Goal: Check status: Check status

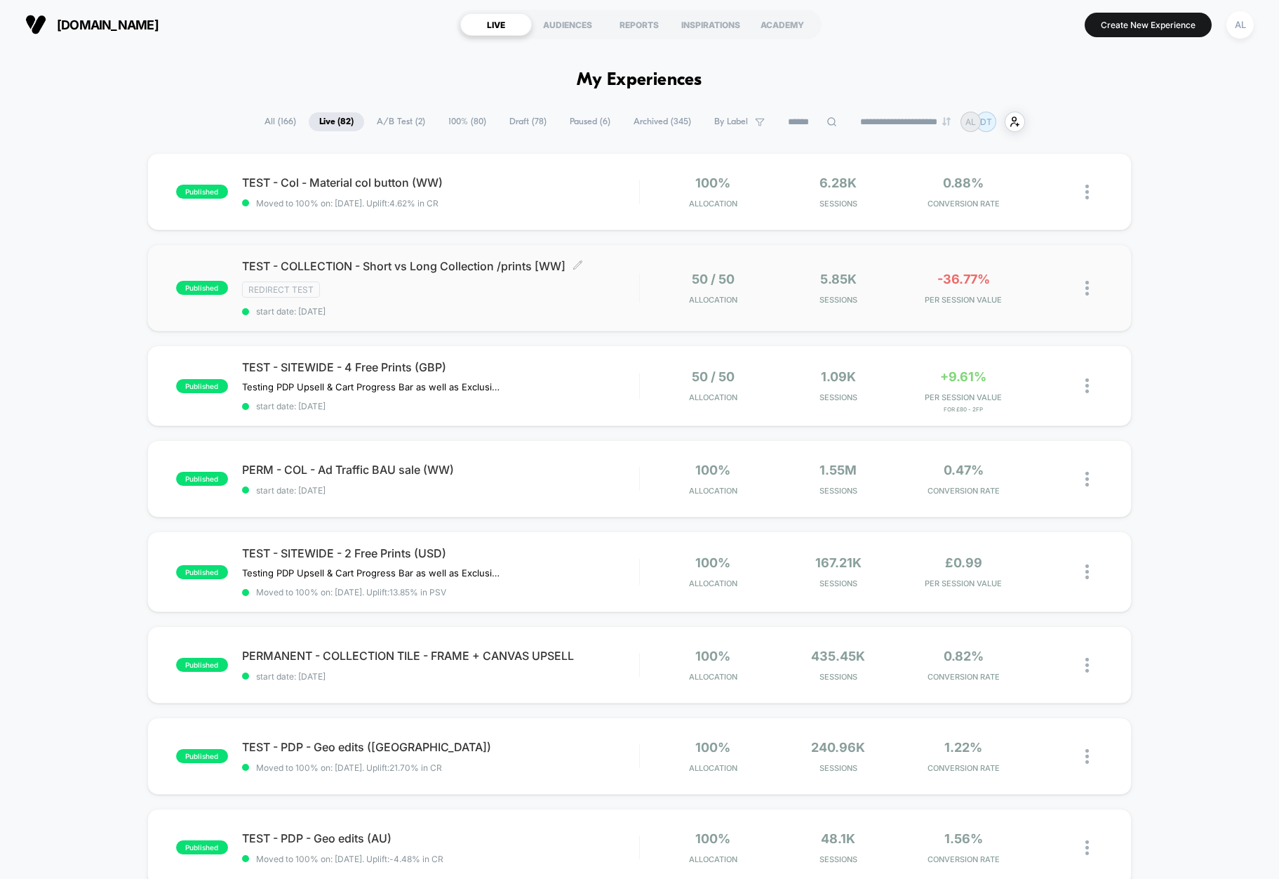
click at [590, 314] on span "start date: [DATE]" at bounding box center [440, 311] width 397 height 11
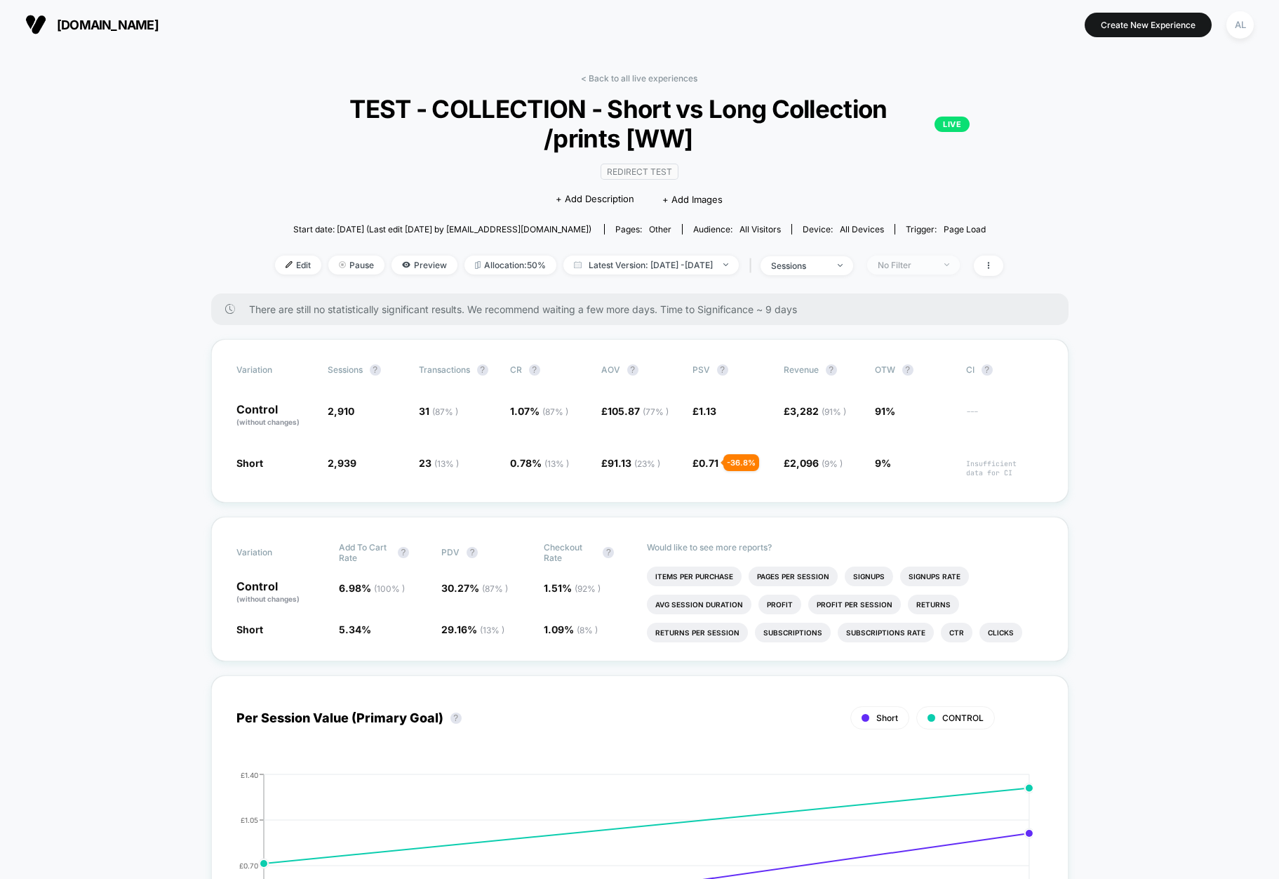
click at [930, 270] on span "No Filter" at bounding box center [913, 264] width 93 height 19
click at [1004, 267] on span at bounding box center [988, 265] width 29 height 20
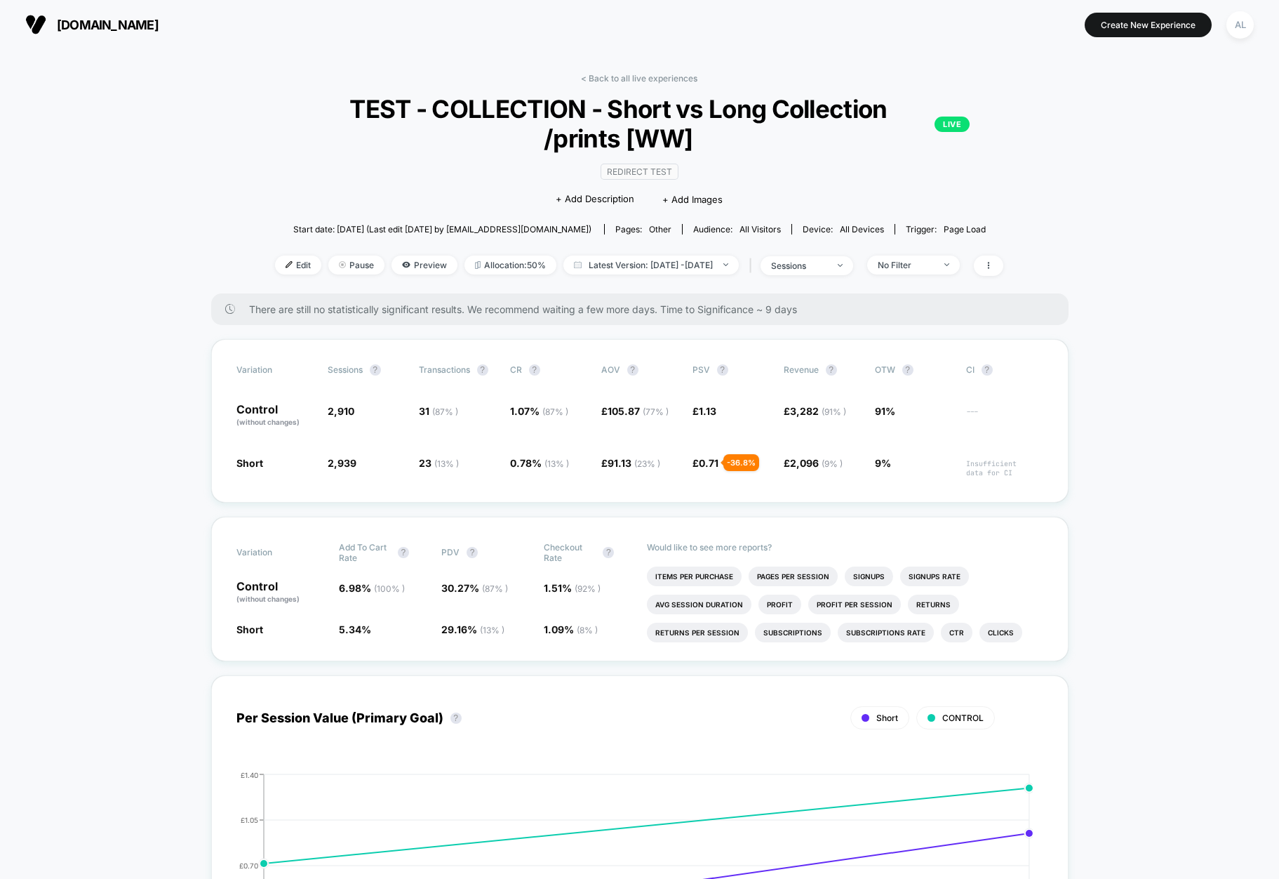
click at [379, 312] on span "There are still no statistically significant results. We recommend waiting a fe…" at bounding box center [645, 309] width 792 height 12
click at [606, 83] on link "< Back to all live experiences" at bounding box center [639, 78] width 116 height 11
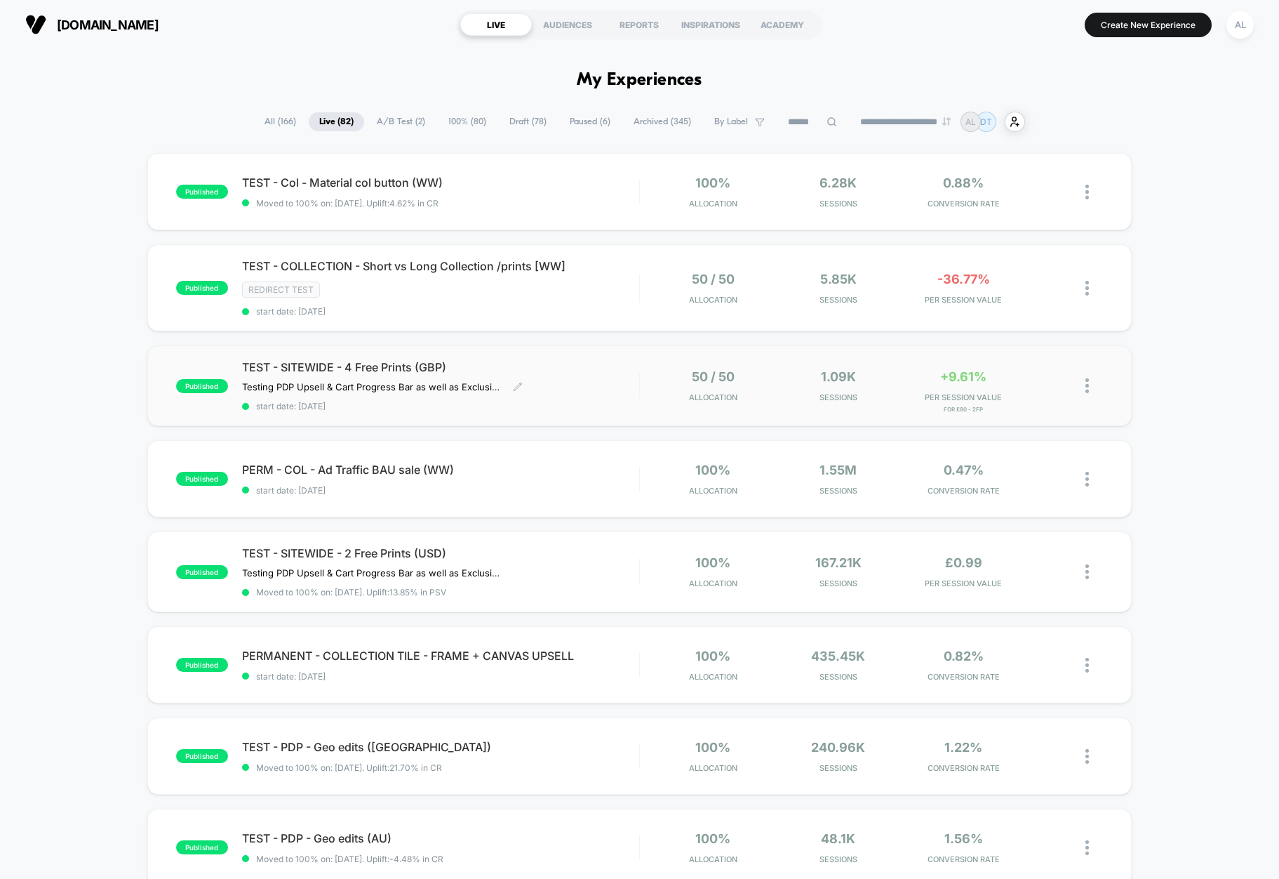
click at [594, 401] on span "start date: [DATE]" at bounding box center [440, 406] width 397 height 11
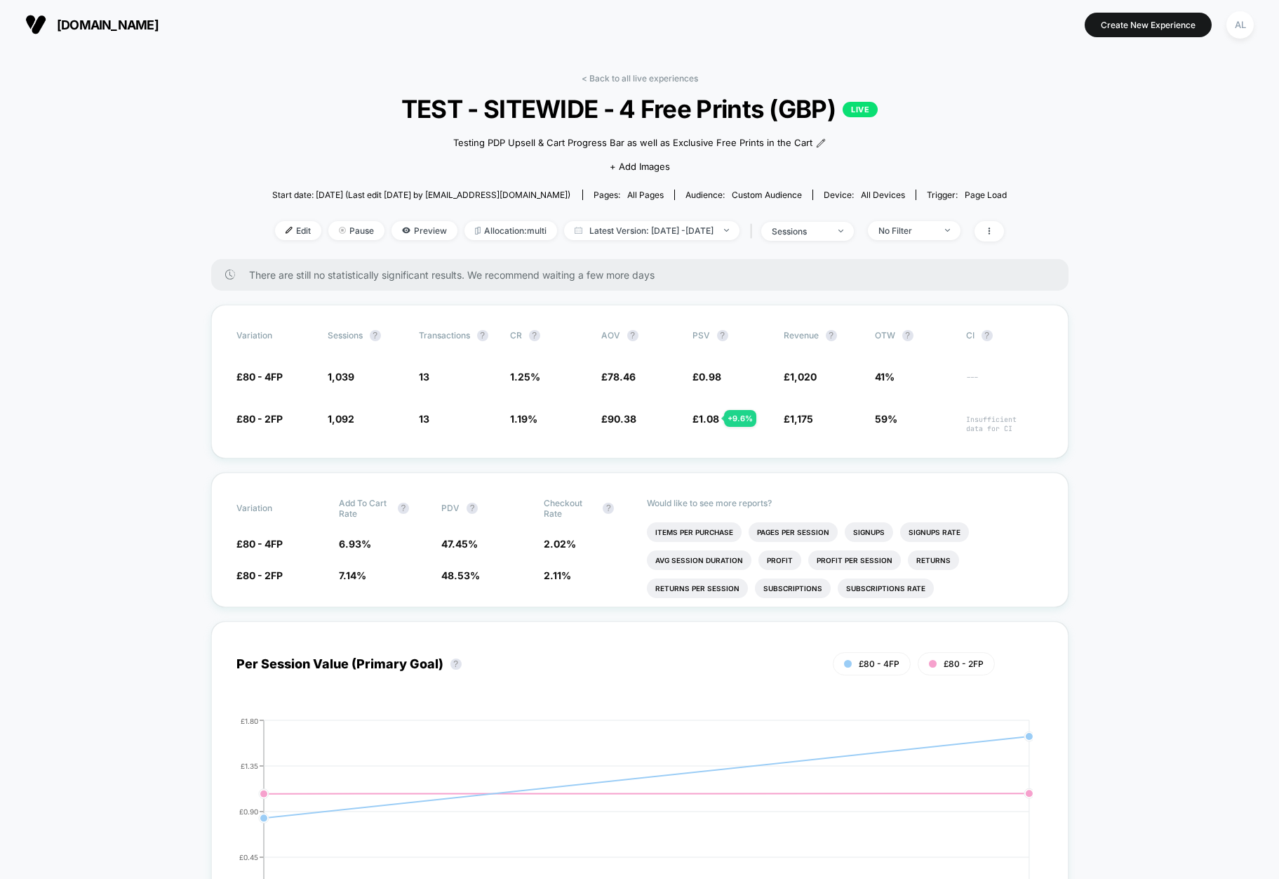
click at [632, 84] on div "< Back to all live experiences TEST - SITEWIDE - 4 Free Prints (GBP) LIVE Testi…" at bounding box center [639, 166] width 735 height 186
click at [630, 79] on link "< Back to all live experiences" at bounding box center [640, 78] width 116 height 11
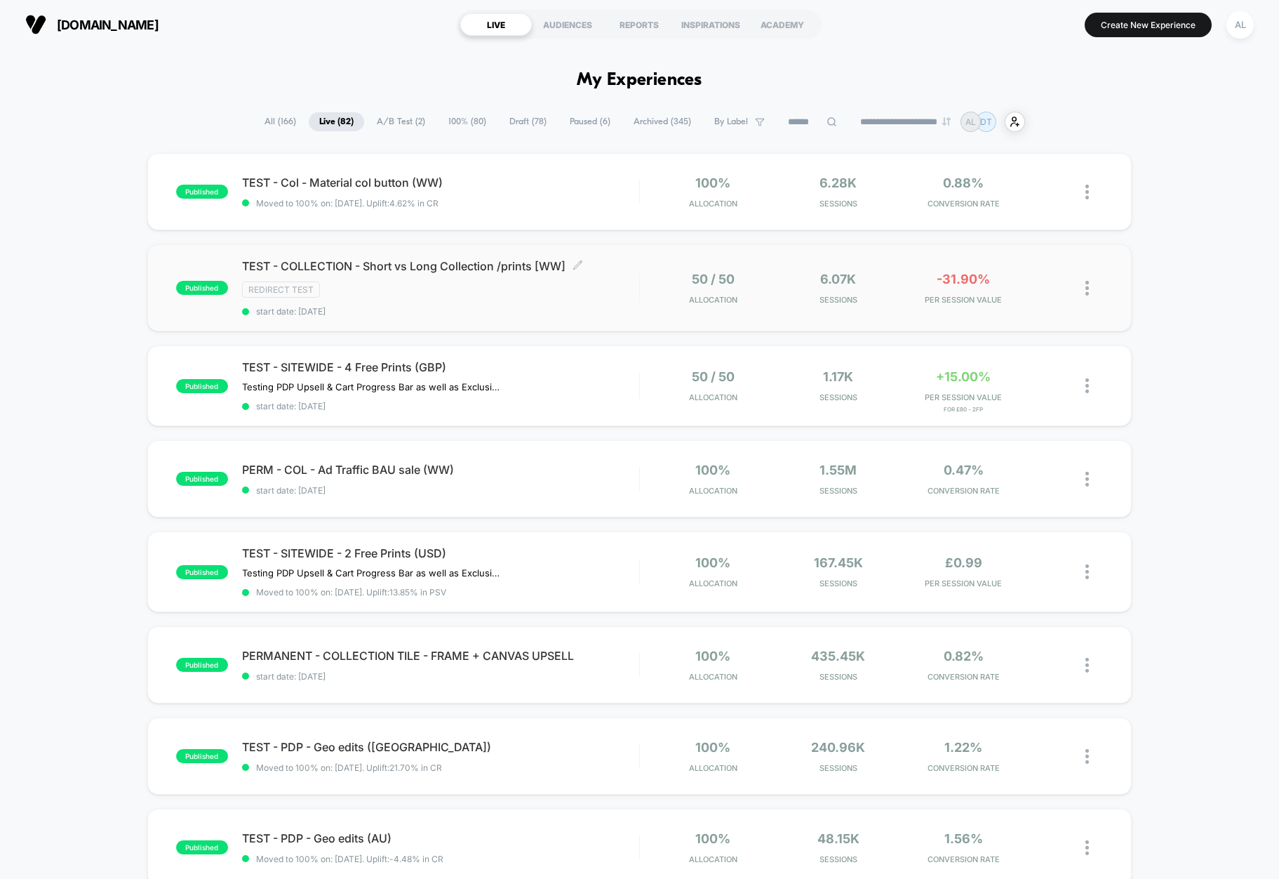
click at [578, 309] on span "start date: [DATE]" at bounding box center [440, 311] width 397 height 11
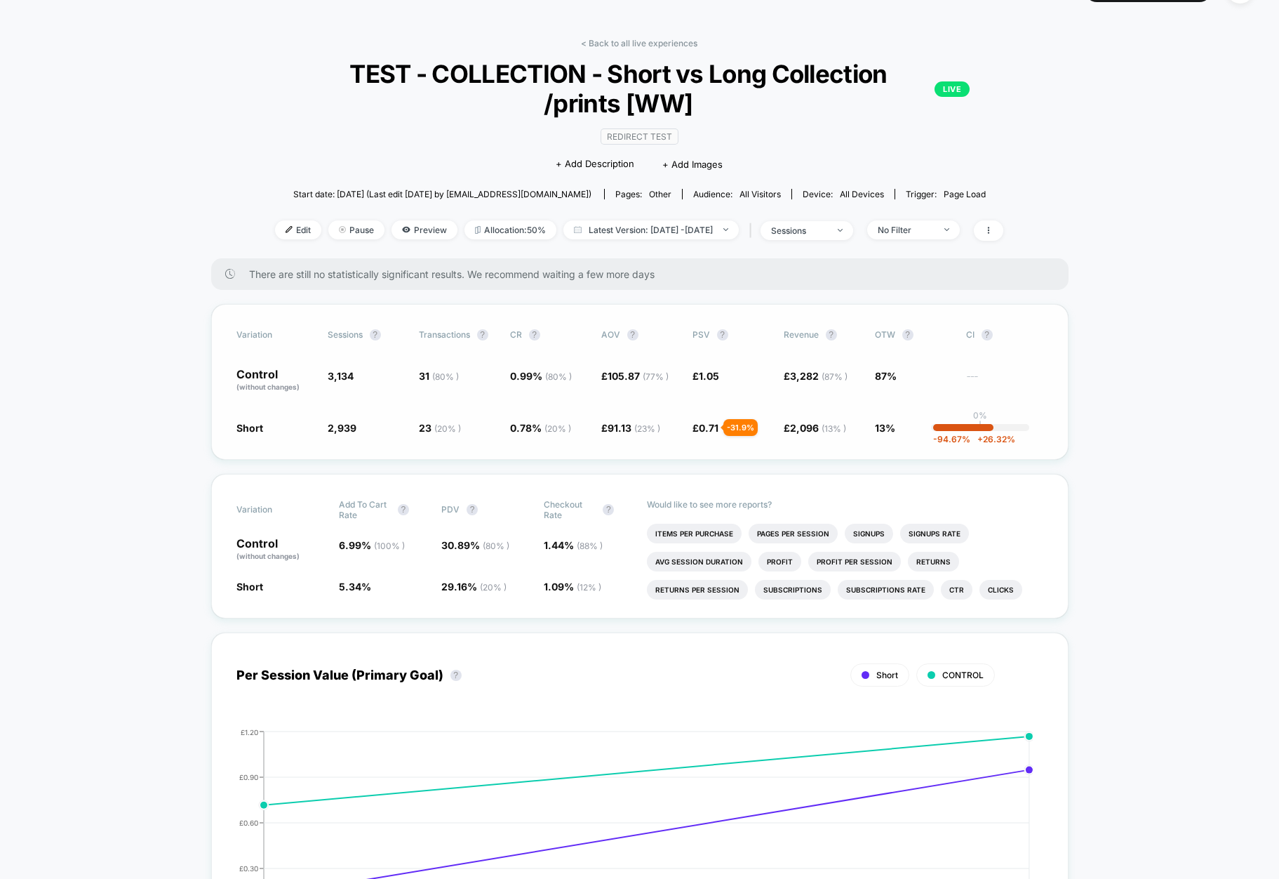
scroll to position [37, 0]
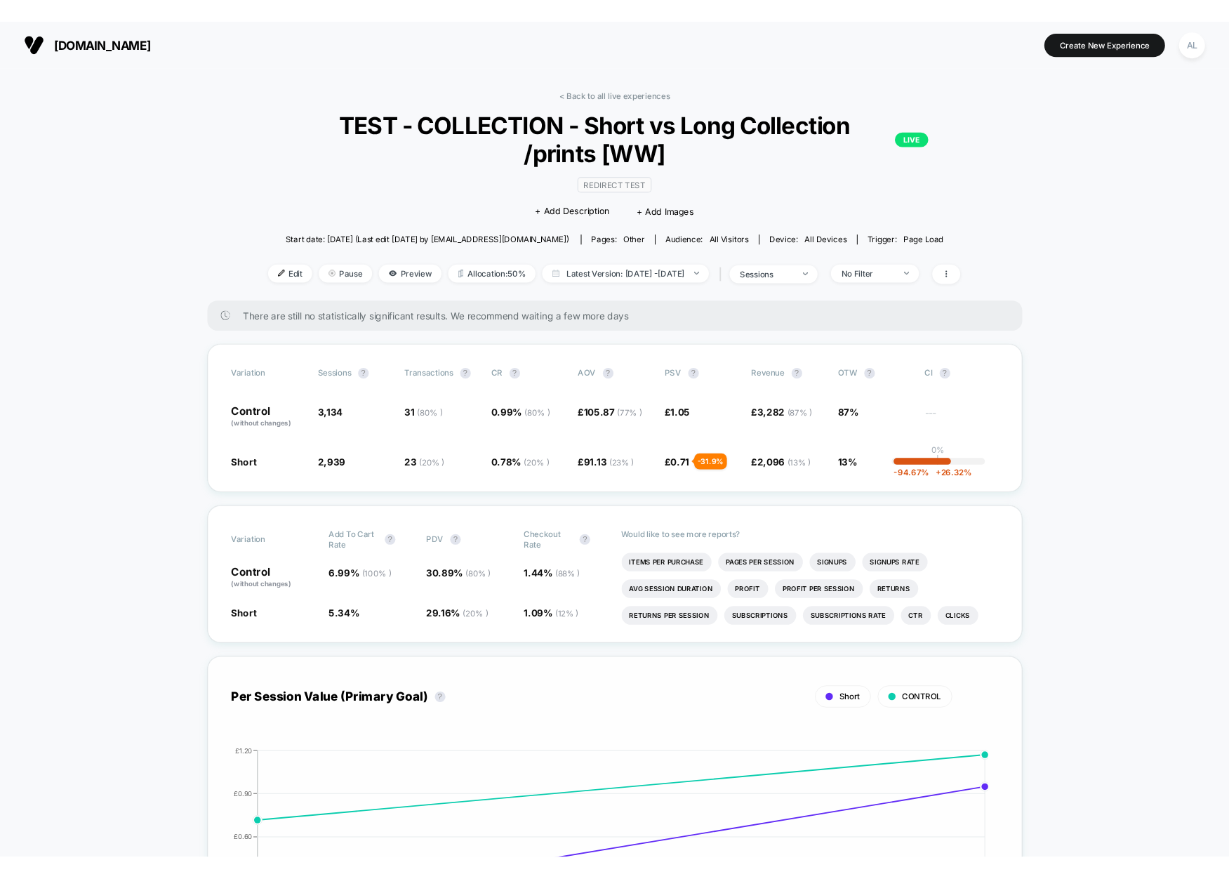
scroll to position [3, 0]
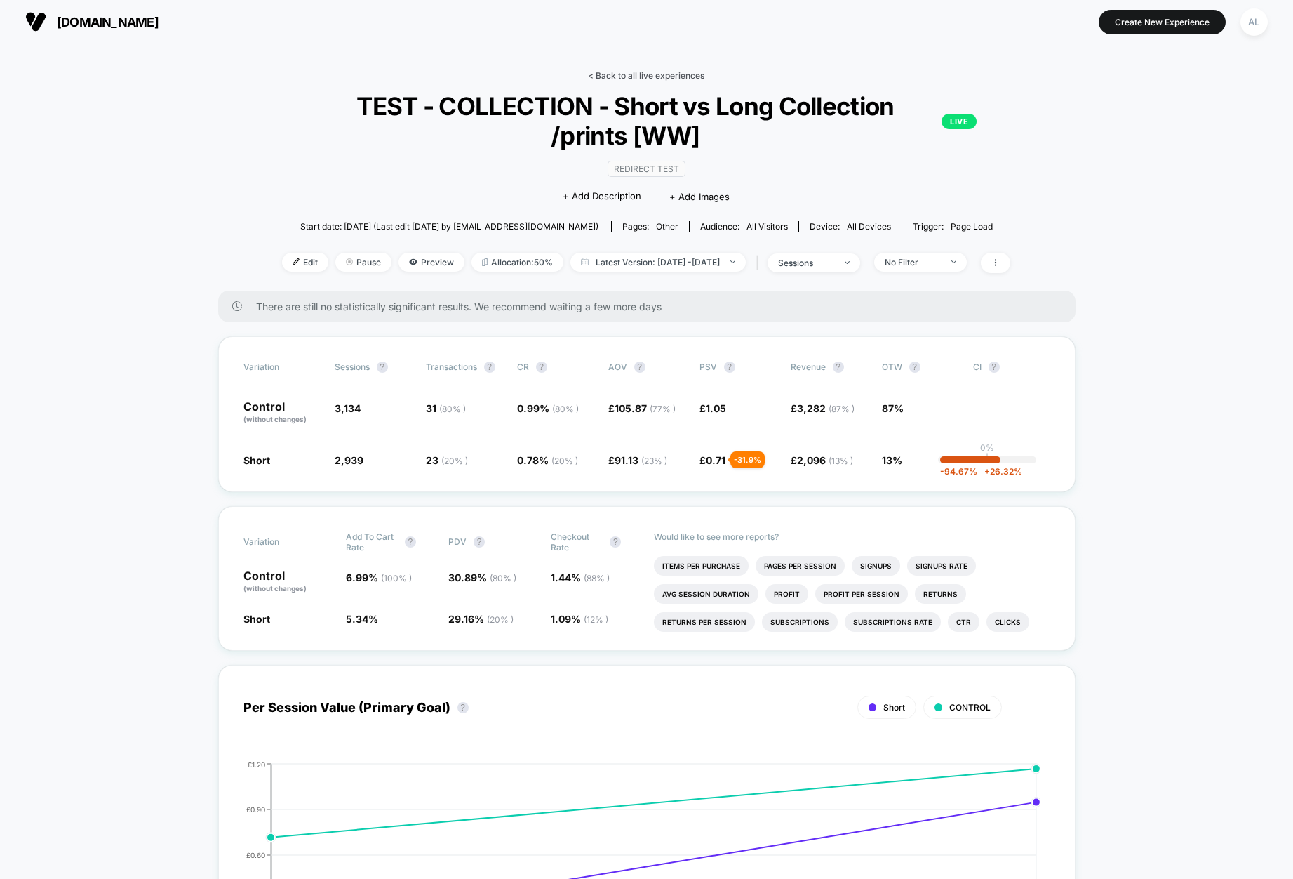
click at [624, 74] on link "< Back to all live experiences" at bounding box center [646, 75] width 116 height 11
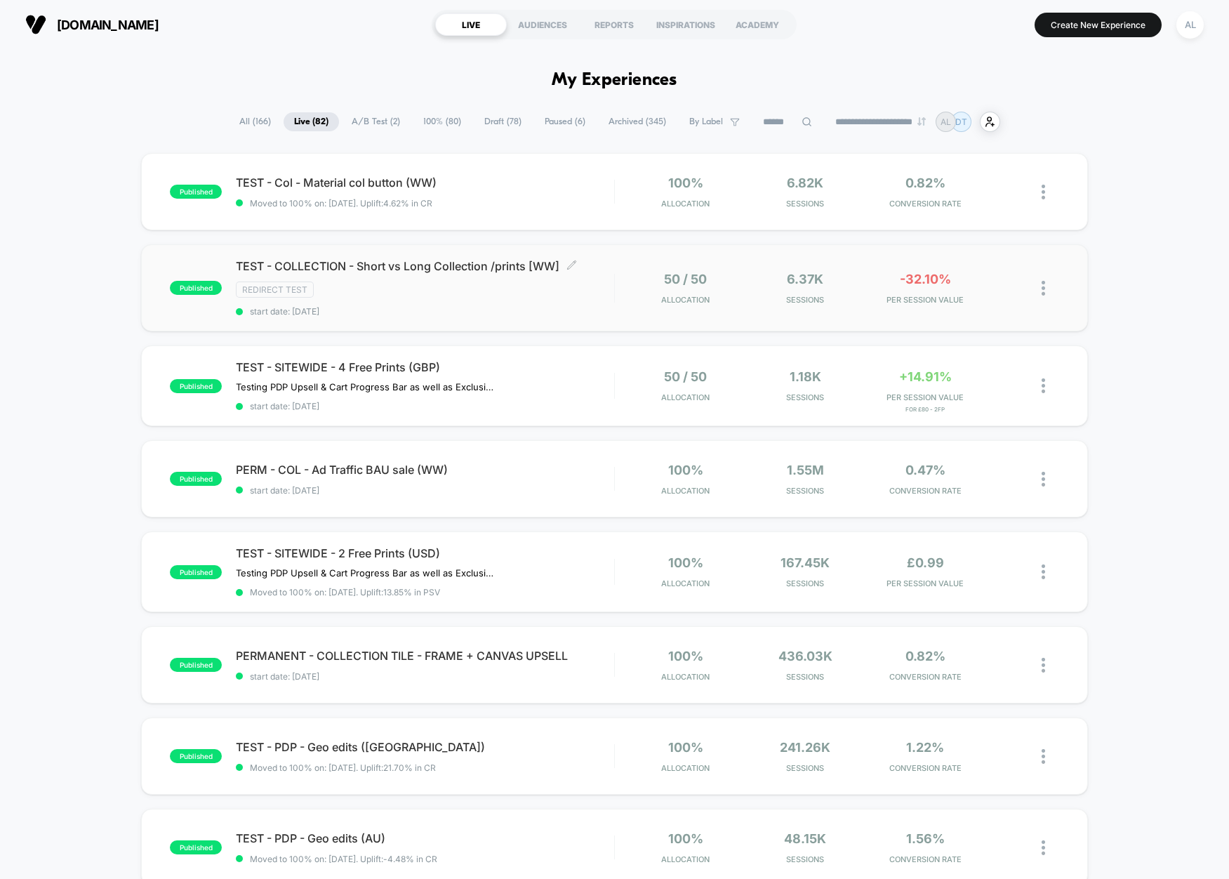
click at [544, 309] on span "start date: [DATE]" at bounding box center [425, 311] width 378 height 11
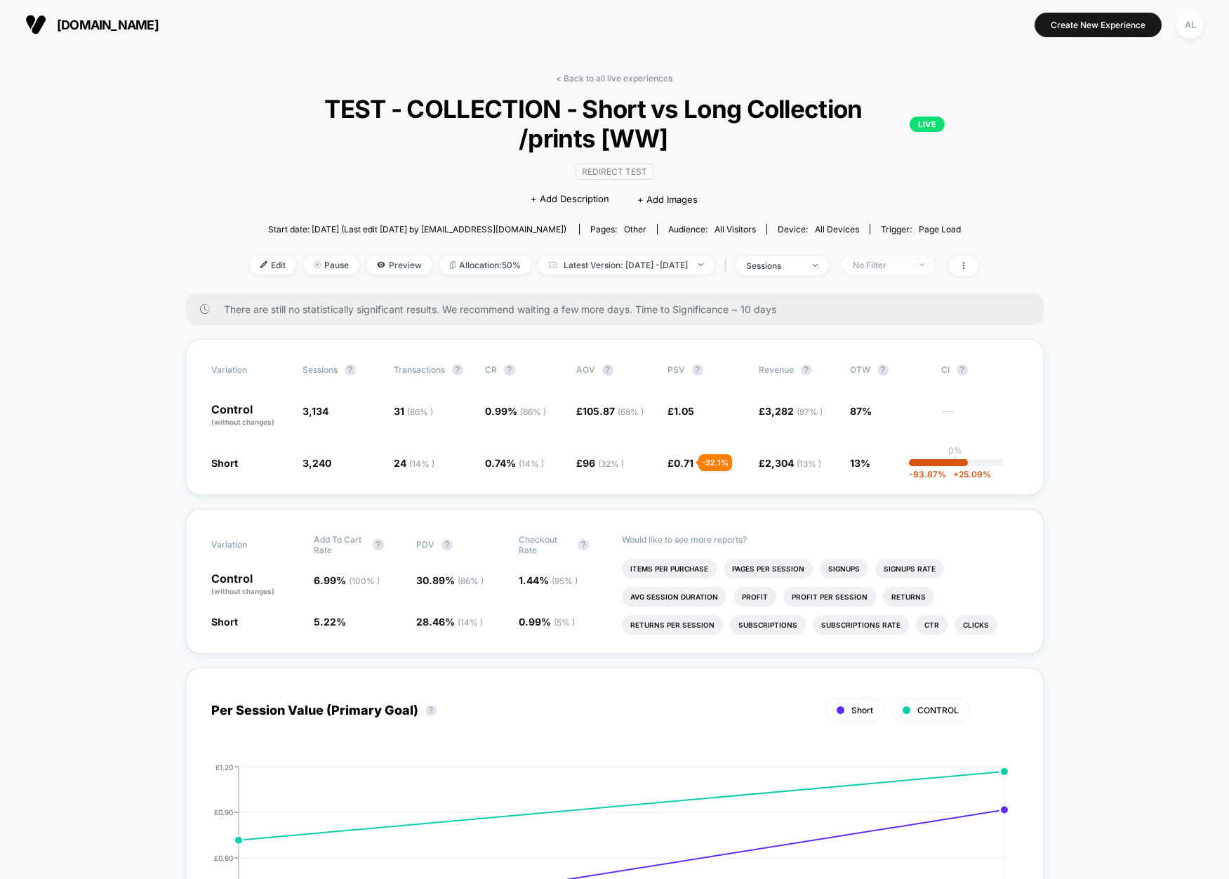
click at [903, 267] on div "No Filter" at bounding box center [881, 265] width 56 height 11
click at [878, 316] on span "Mobile Visitors" at bounding box center [898, 318] width 67 height 12
click at [911, 467] on button "Save" at bounding box center [907, 469] width 128 height 23
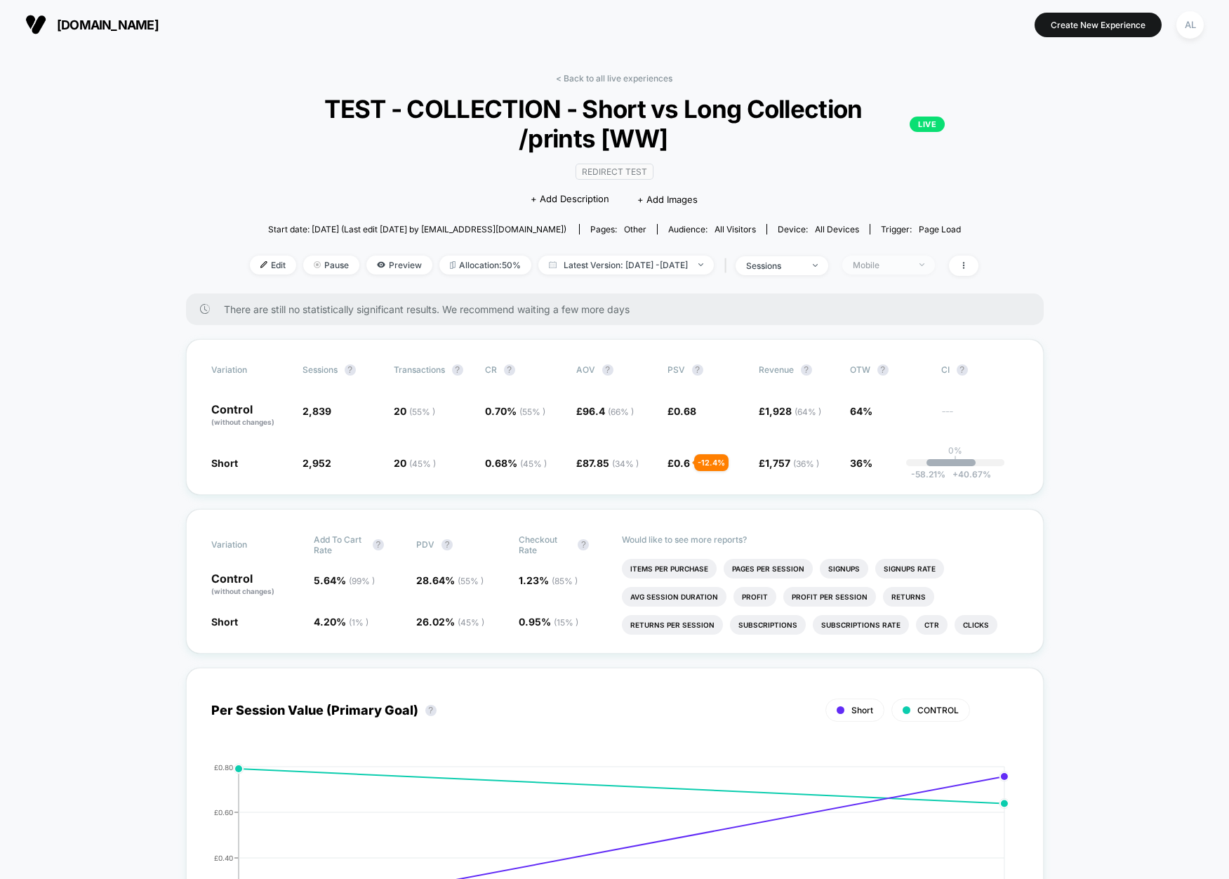
click at [882, 267] on div "Mobile" at bounding box center [881, 265] width 56 height 11
click at [875, 352] on div "Mobile Visitors ? Desktop Visitors ? Returning Visitors ? New Visitors ? No Fil…" at bounding box center [907, 395] width 172 height 214
click at [906, 473] on button "Save" at bounding box center [907, 469] width 128 height 23
click at [905, 261] on div "Mobile" at bounding box center [881, 265] width 56 height 11
click at [887, 345] on span "Desktop Visitors" at bounding box center [902, 346] width 75 height 12
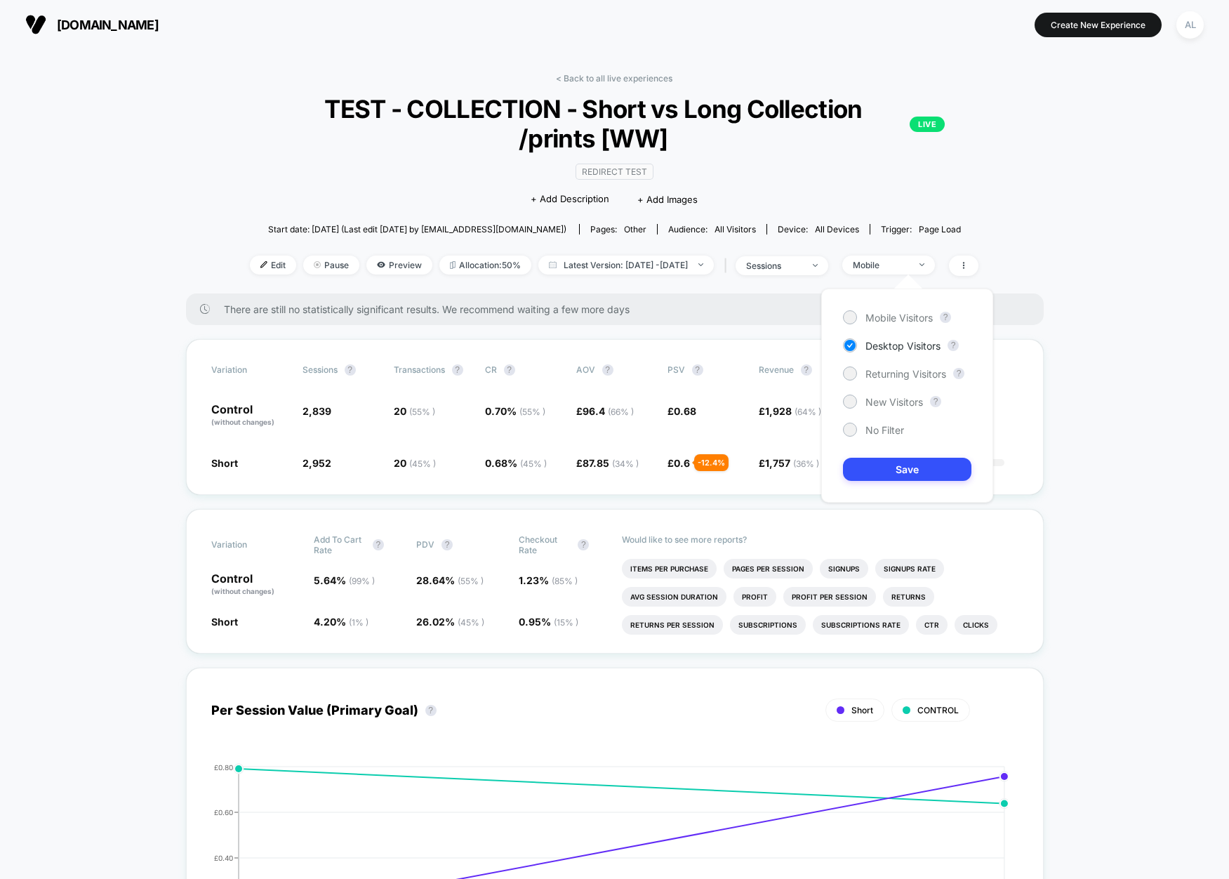
click at [906, 481] on div "Mobile Visitors ? Desktop Visitors ? Returning Visitors ? New Visitors ? No Fil…" at bounding box center [907, 395] width 172 height 214
click at [905, 467] on button "Save" at bounding box center [907, 469] width 128 height 23
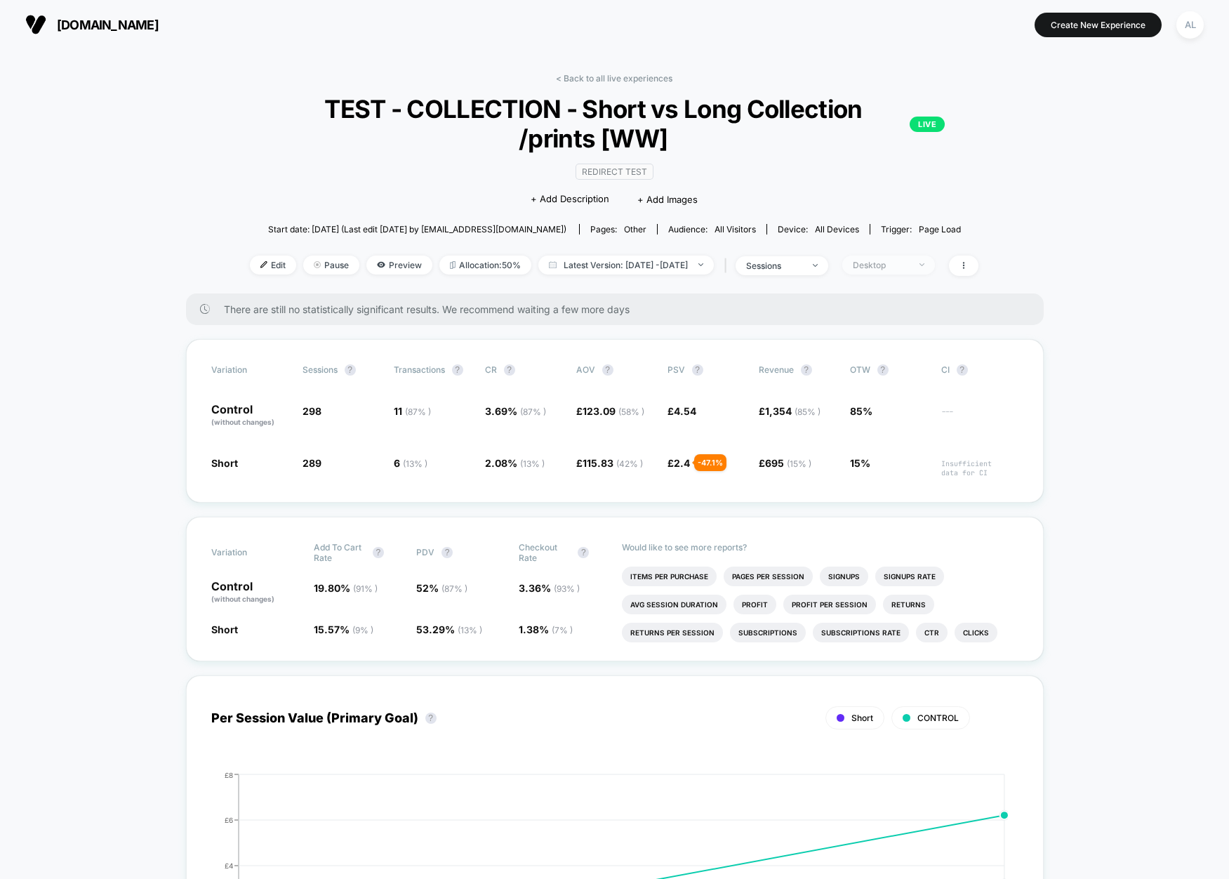
click at [909, 262] on div "Desktop" at bounding box center [881, 265] width 56 height 11
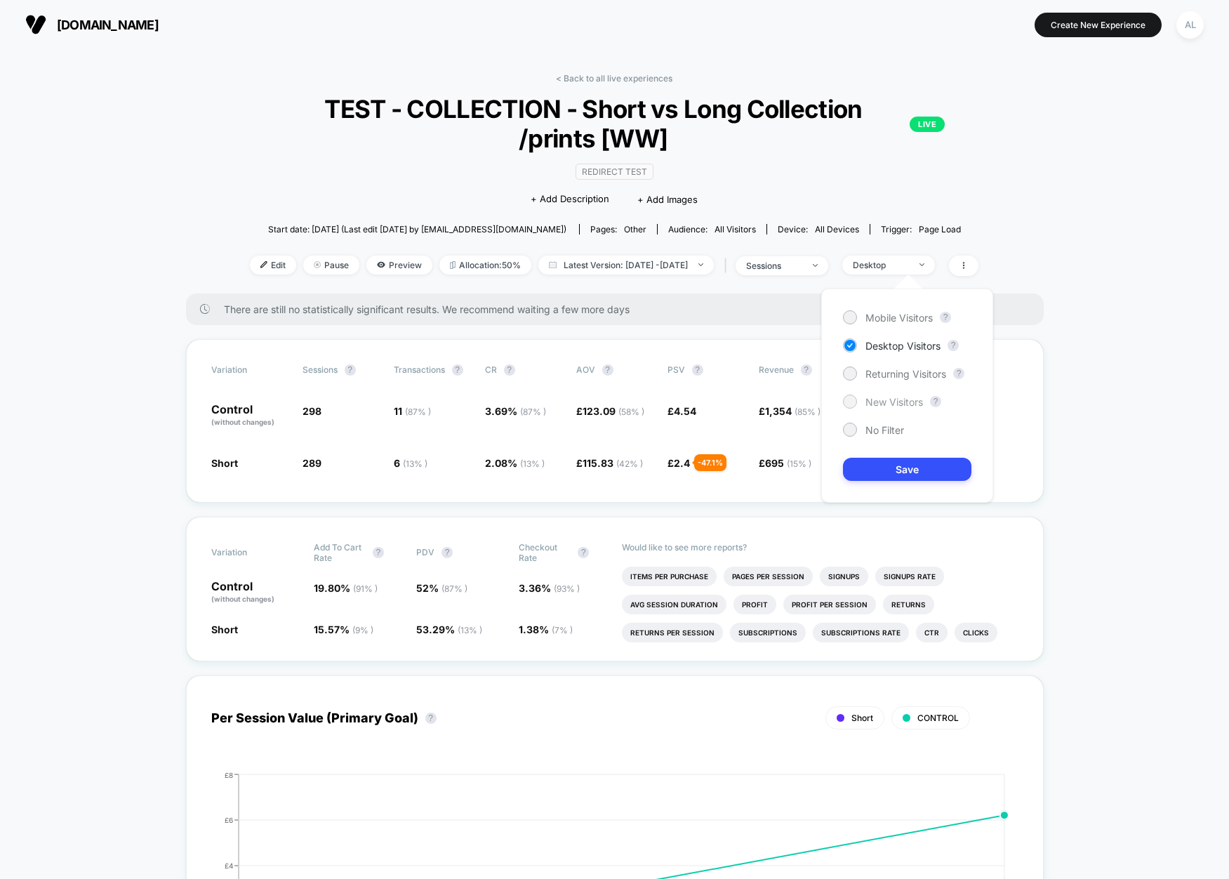
click at [886, 408] on div "New Visitors" at bounding box center [883, 401] width 80 height 14
click at [905, 459] on button "Save" at bounding box center [907, 469] width 128 height 23
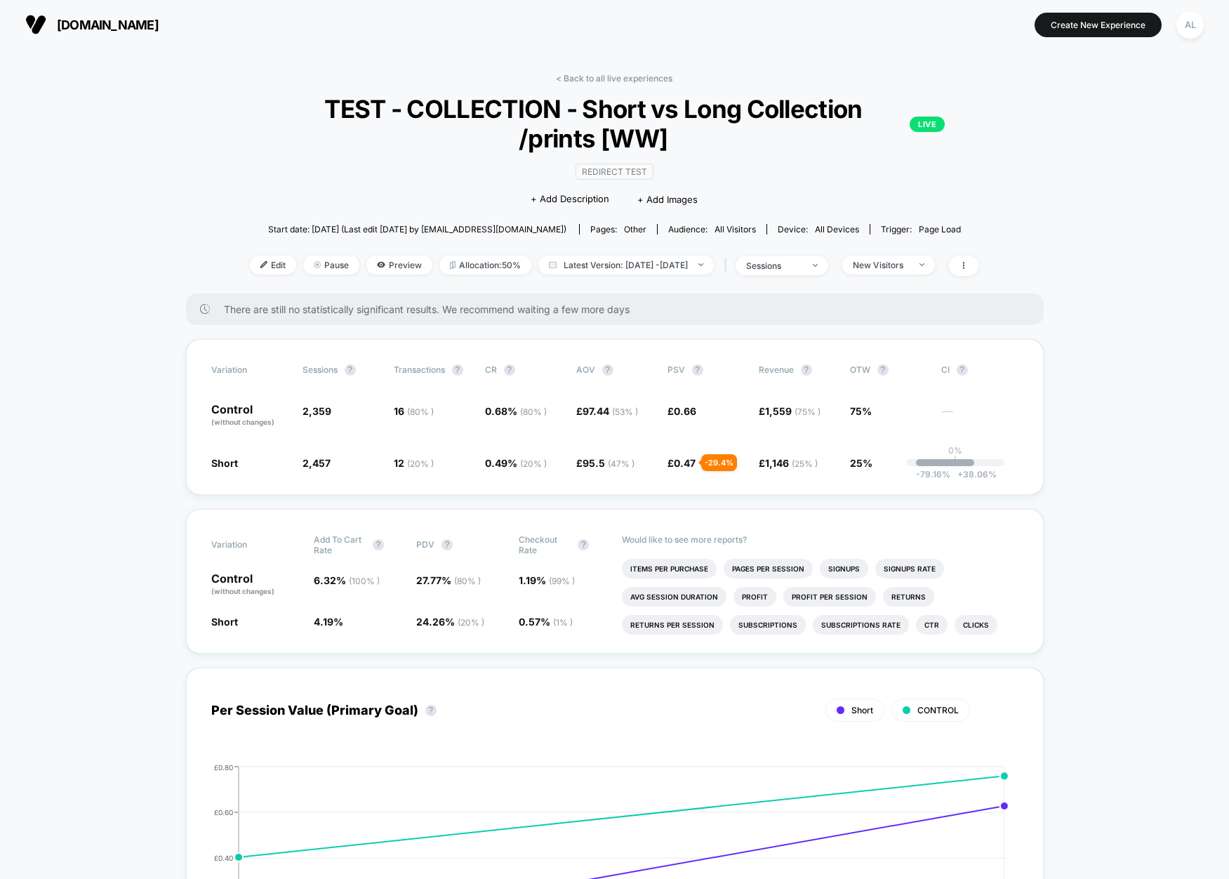
click at [909, 253] on div "< Back to all live experiences TEST - COLLECTION - Short vs Long Collection /pr…" at bounding box center [614, 183] width 734 height 220
click at [905, 267] on div "New Visitors" at bounding box center [881, 265] width 56 height 11
click at [891, 376] on span "Returning Visitors" at bounding box center [905, 374] width 81 height 12
click at [907, 467] on button "Save" at bounding box center [907, 469] width 128 height 23
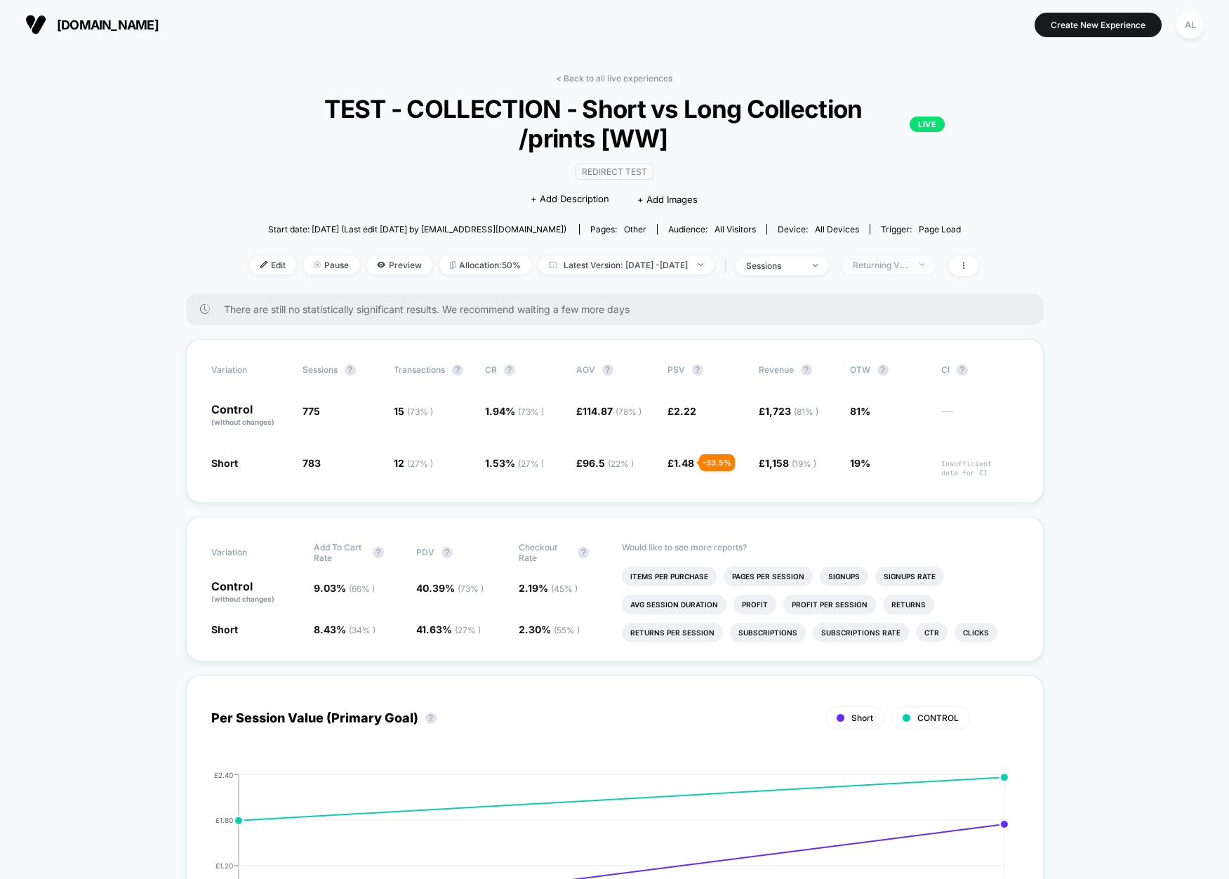
click at [935, 256] on span "Returning Visitors" at bounding box center [888, 264] width 93 height 19
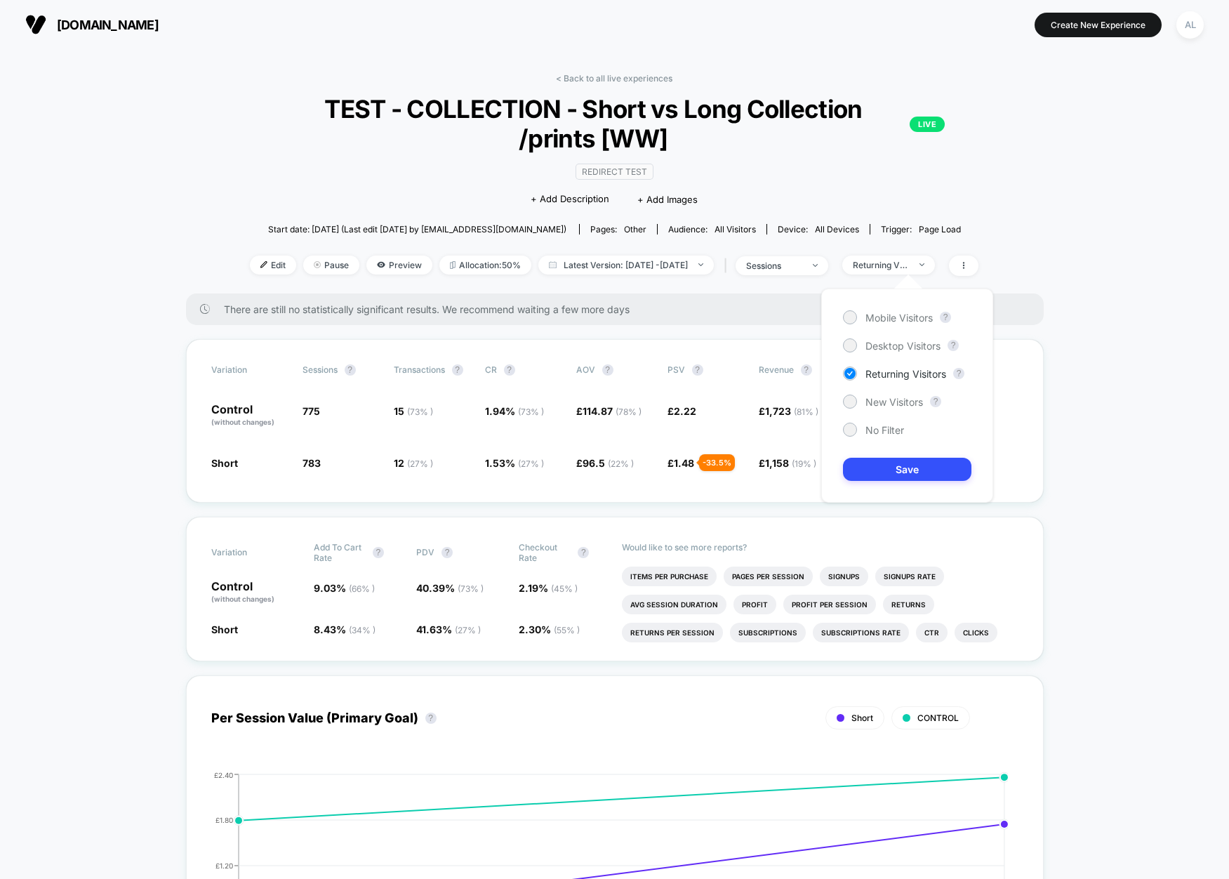
click at [885, 420] on div "Mobile Visitors ? Desktop Visitors ? Returning Visitors ? New Visitors ? No Fil…" at bounding box center [907, 395] width 172 height 214
click at [888, 432] on span "No Filter" at bounding box center [884, 430] width 39 height 12
click at [893, 466] on button "Save" at bounding box center [907, 469] width 128 height 23
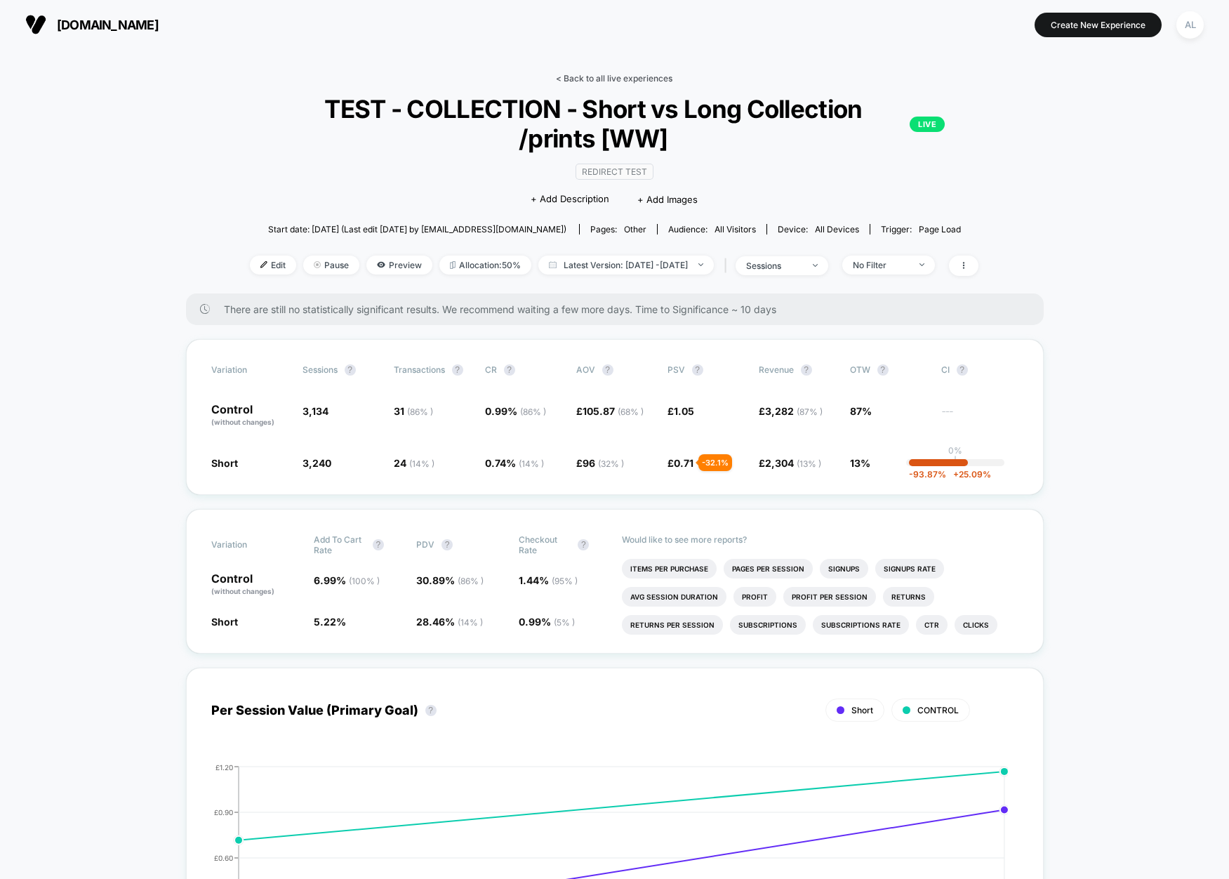
click at [596, 73] on link "< Back to all live experiences" at bounding box center [614, 78] width 116 height 11
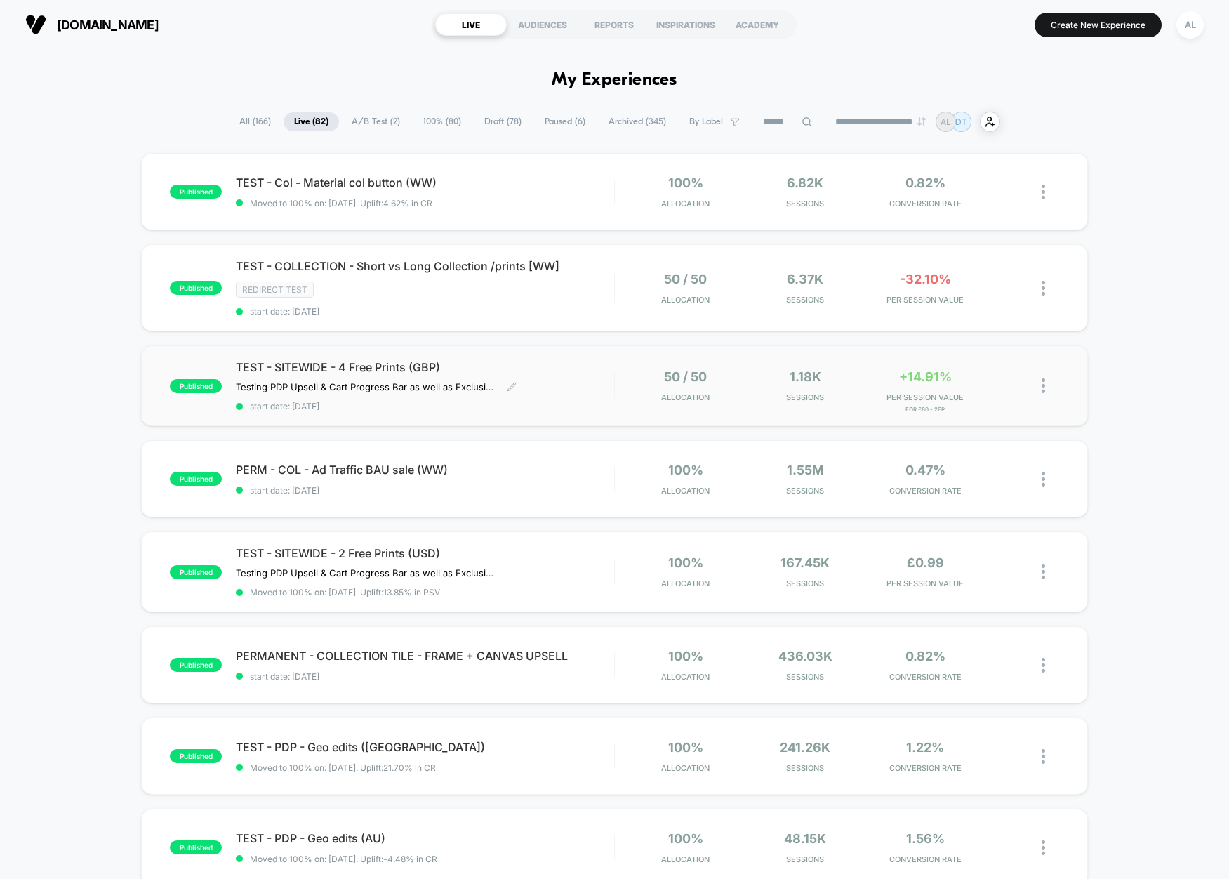
click at [588, 407] on span "start date: [DATE]" at bounding box center [425, 406] width 378 height 11
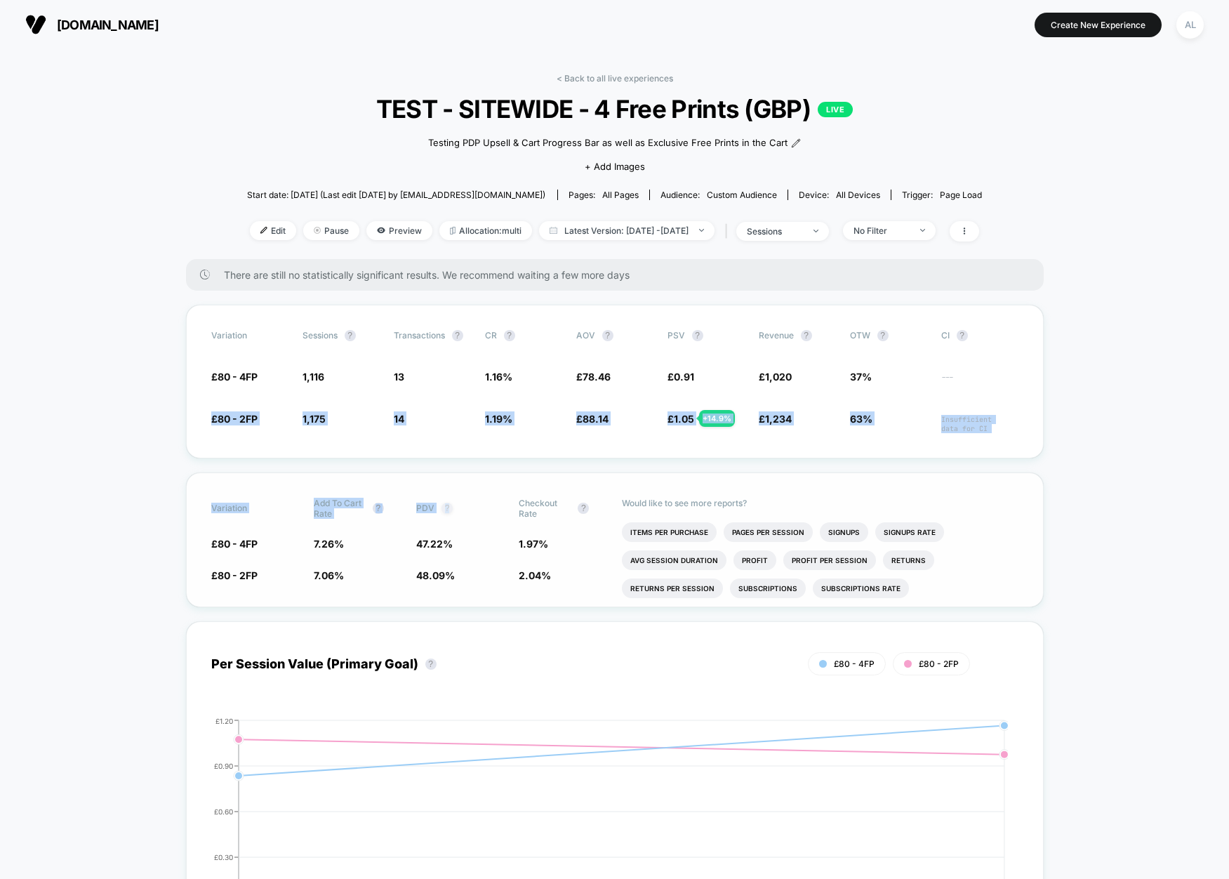
drag, startPoint x: 218, startPoint y: 401, endPoint x: 450, endPoint y: 505, distance: 254.2
drag, startPoint x: 493, startPoint y: 417, endPoint x: 827, endPoint y: 440, distance: 334.8
click at [827, 440] on div "Variation Sessions ? Transactions ? CR ? AOV ? PSV ? Revenue ? OTW ? CI ? £80 -…" at bounding box center [615, 382] width 858 height 154
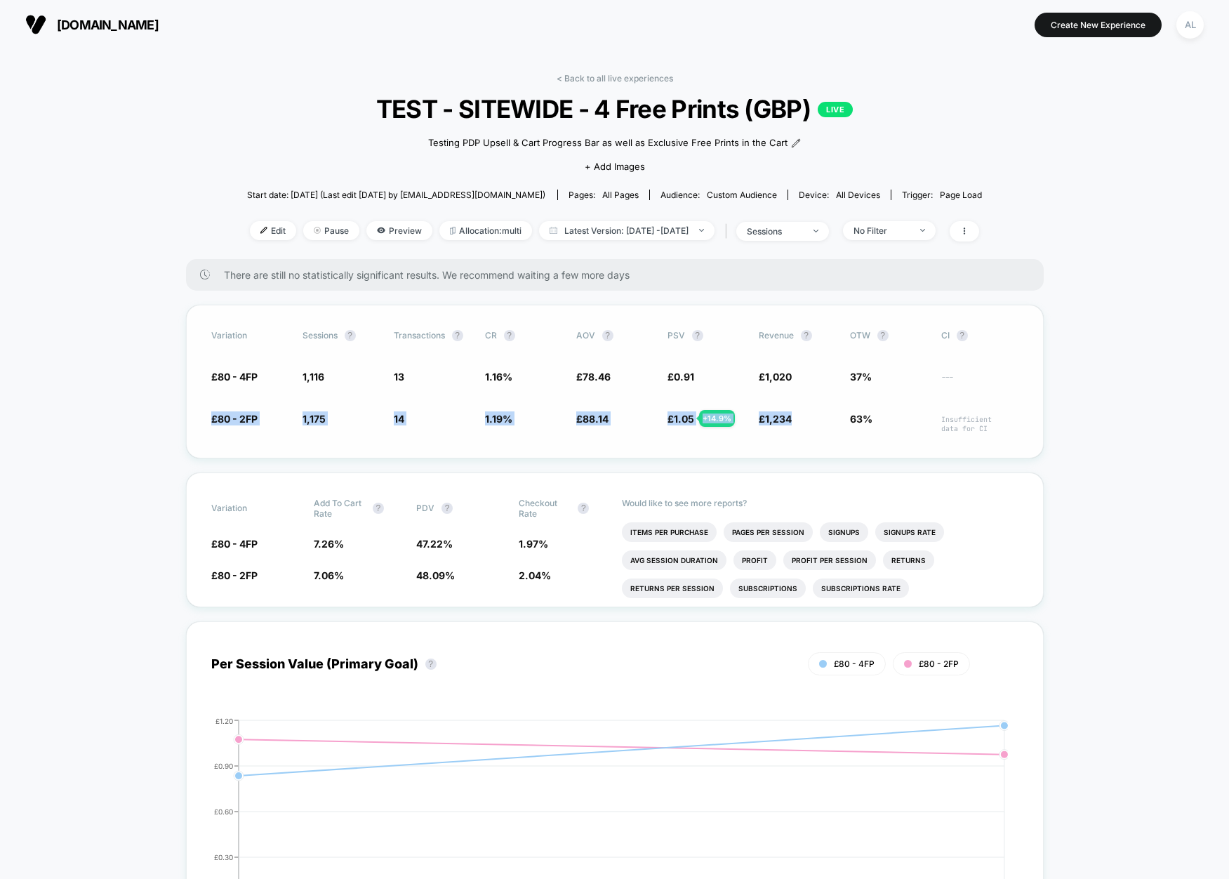
click at [827, 440] on div "Variation Sessions ? Transactions ? CR ? AOV ? PSV ? Revenue ? OTW ? CI ? £80 -…" at bounding box center [615, 382] width 858 height 154
click at [609, 81] on link "< Back to all live experiences" at bounding box center [614, 78] width 116 height 11
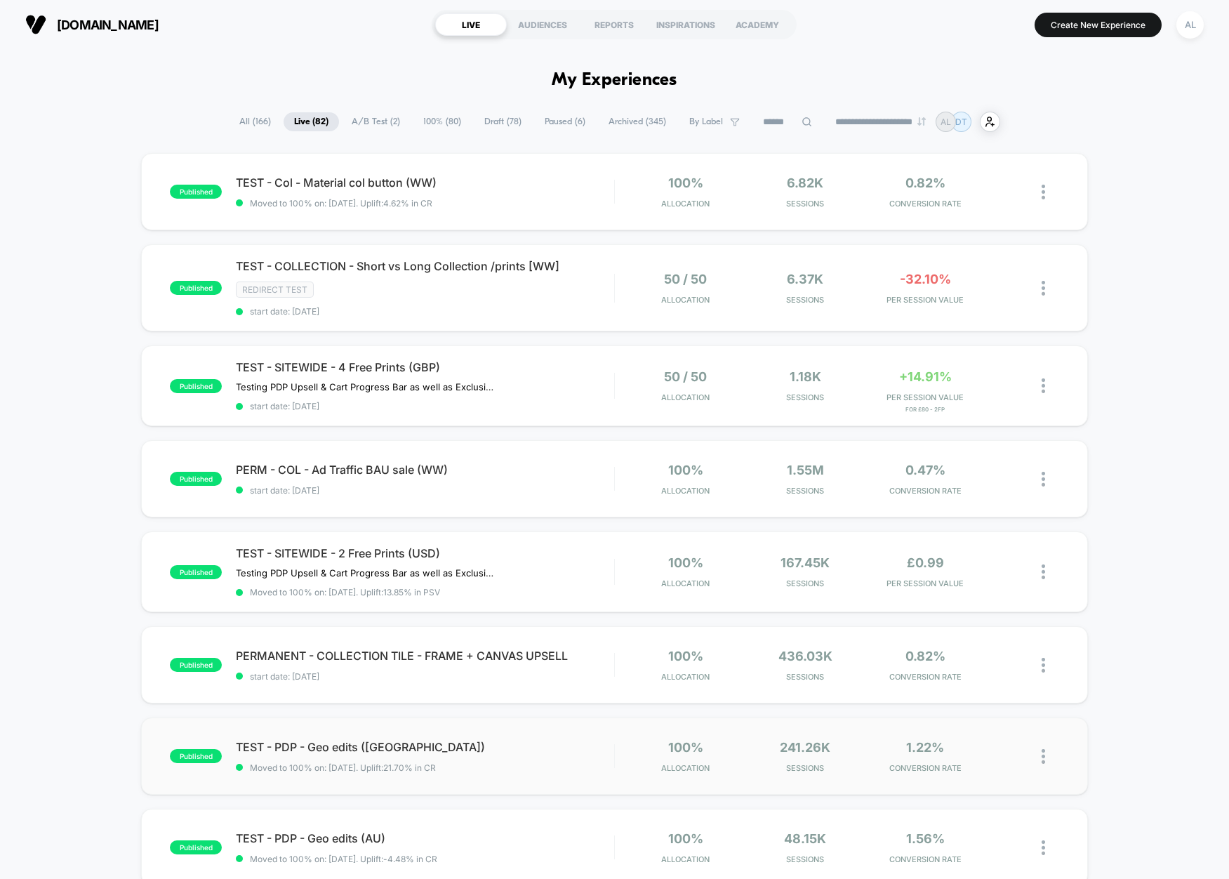
scroll to position [3, 0]
